Goal: Task Accomplishment & Management: Use online tool/utility

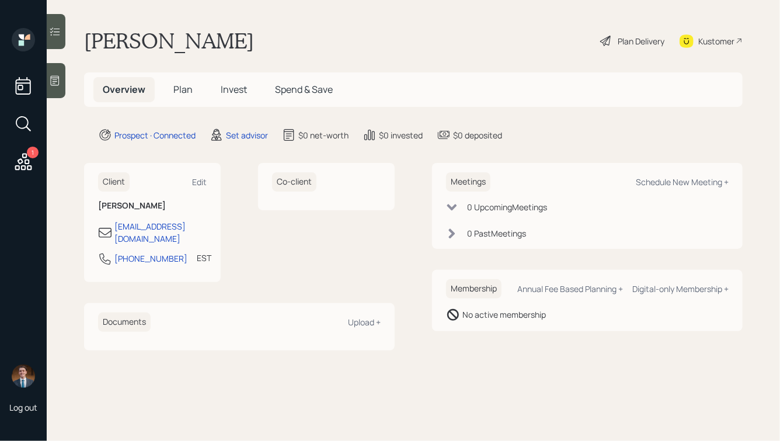
click at [59, 80] on icon at bounding box center [55, 81] width 9 height 10
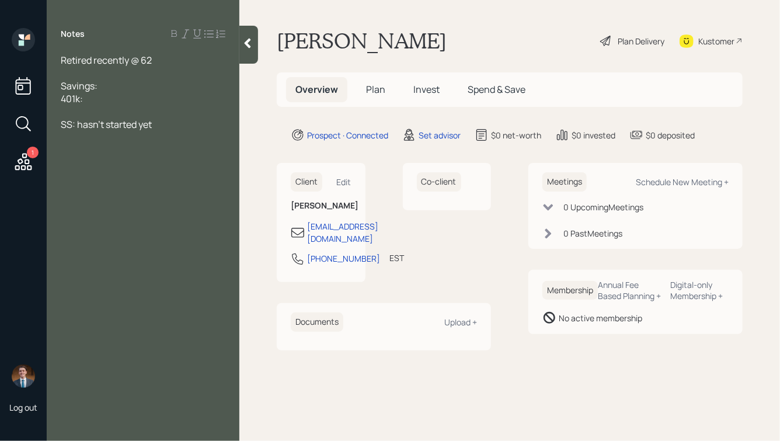
click at [166, 59] on div "Retired recently @ 62" at bounding box center [143, 60] width 165 height 13
click at [100, 71] on span "Part-time:" at bounding box center [83, 73] width 44 height 13
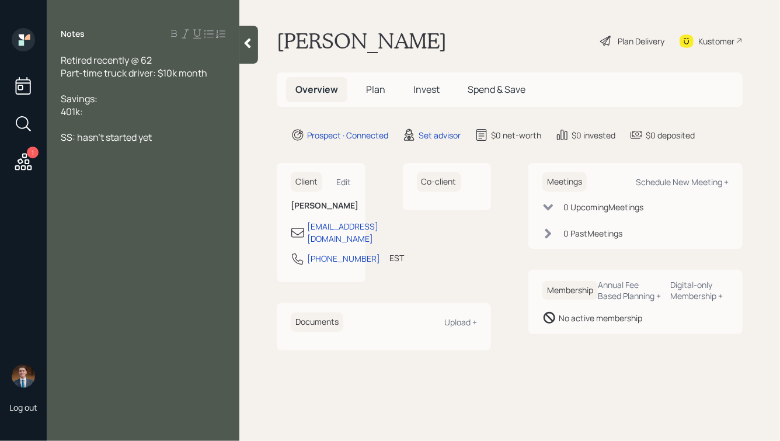
click at [114, 103] on div "Savings:" at bounding box center [143, 98] width 165 height 13
click at [172, 138] on div "SS: hasn't started yet" at bounding box center [143, 137] width 165 height 13
click at [170, 160] on div "Home:" at bounding box center [143, 162] width 165 height 13
click at [136, 172] on div "No debt" at bounding box center [143, 175] width 165 height 13
click at [250, 52] on div at bounding box center [248, 45] width 19 height 38
